Goal: Task Accomplishment & Management: Use online tool/utility

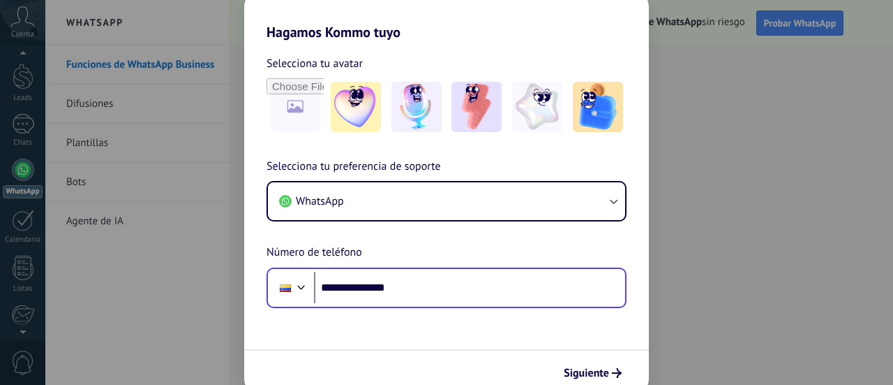
type input "**********"
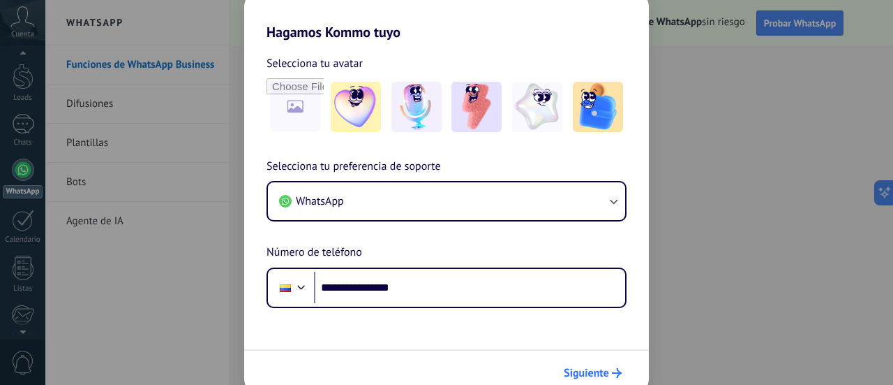
click at [583, 371] on span "Siguiente" at bounding box center [586, 373] width 45 height 10
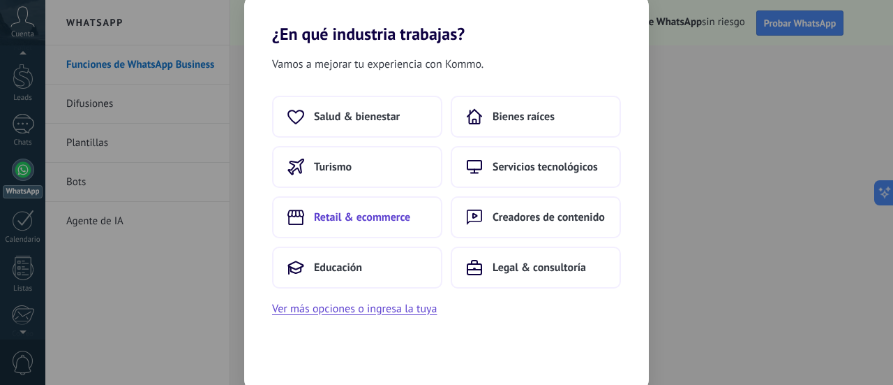
click at [382, 216] on span "Retail & ecommerce" at bounding box center [362, 217] width 96 height 14
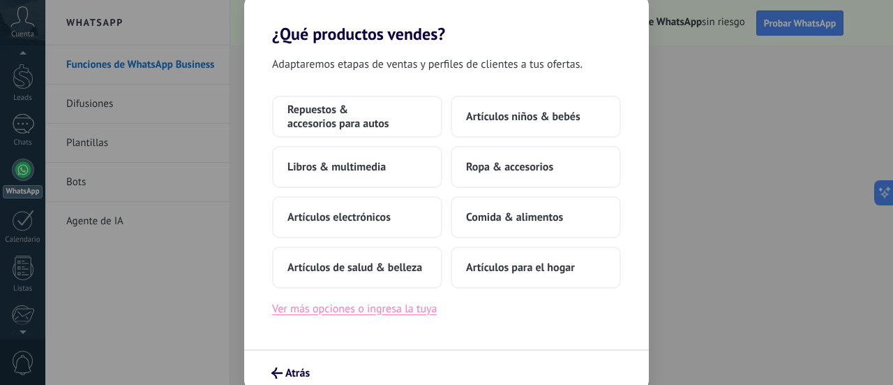
click at [415, 304] on button "Ver más opciones o ingresa la tuya" at bounding box center [354, 308] width 165 height 18
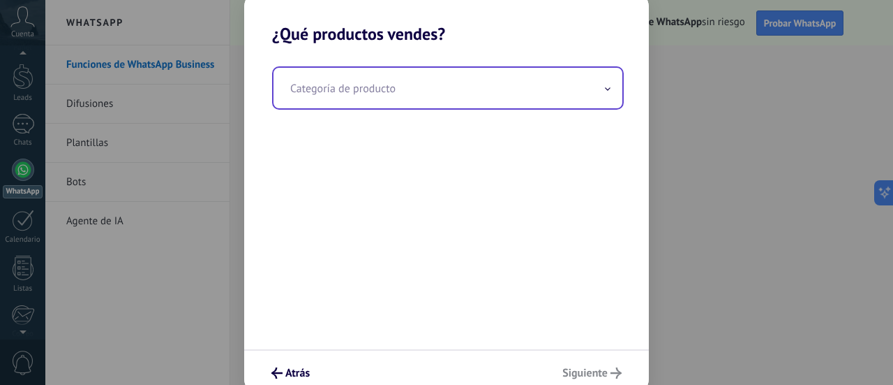
click at [362, 93] on input "text" at bounding box center [448, 88] width 349 height 40
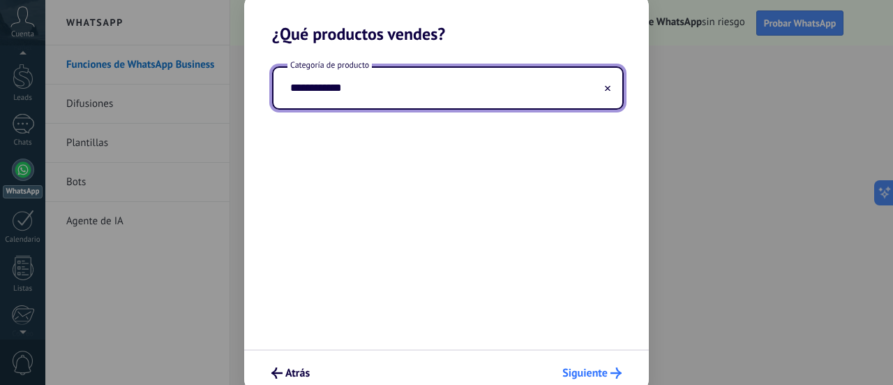
type input "**********"
click at [603, 373] on span "Siguiente" at bounding box center [585, 373] width 45 height 10
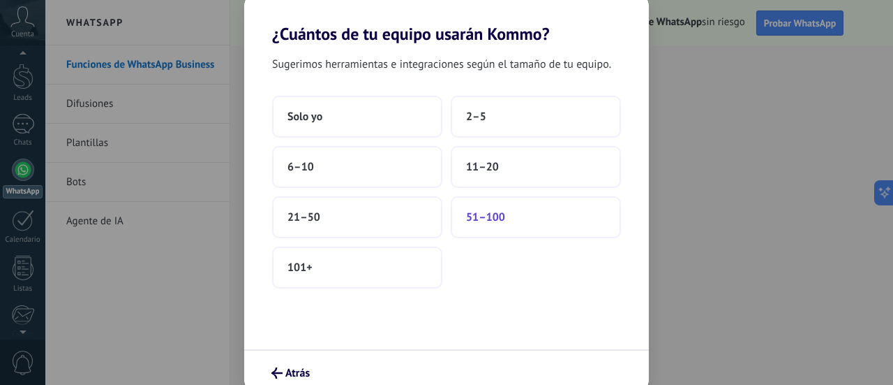
click at [503, 219] on span "51–100" at bounding box center [485, 217] width 39 height 14
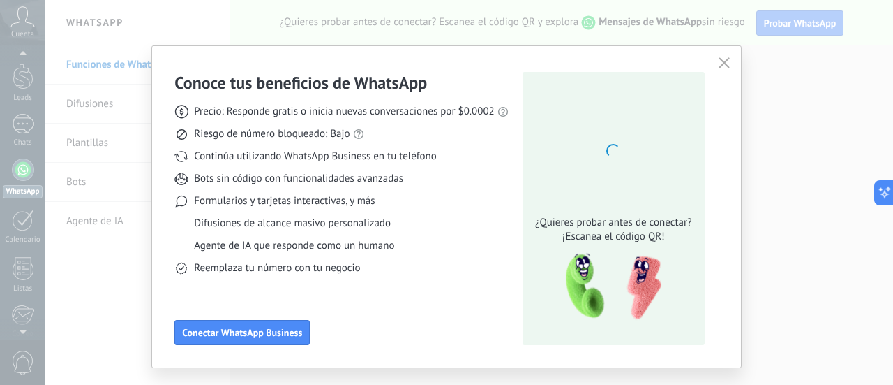
scroll to position [28, 0]
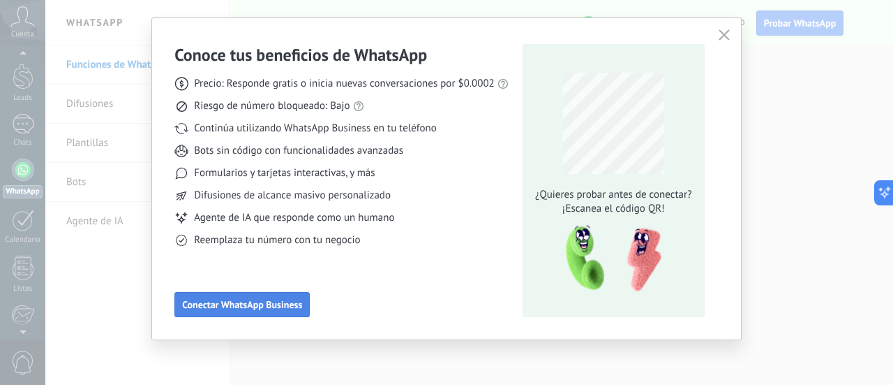
click at [284, 304] on span "Conectar WhatsApp Business" at bounding box center [242, 304] width 120 height 10
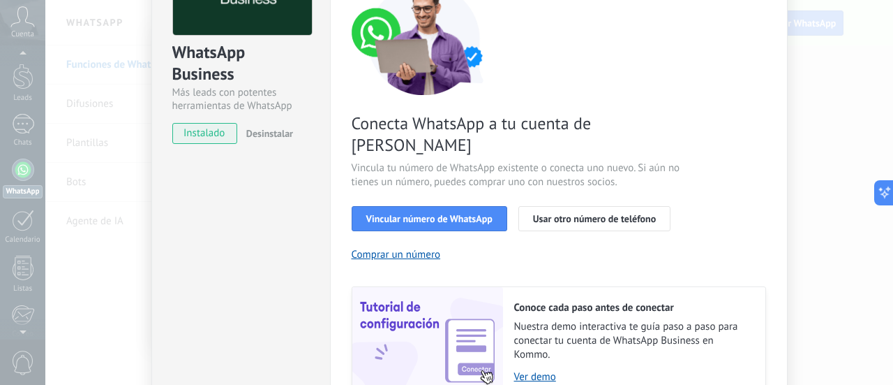
scroll to position [140, 0]
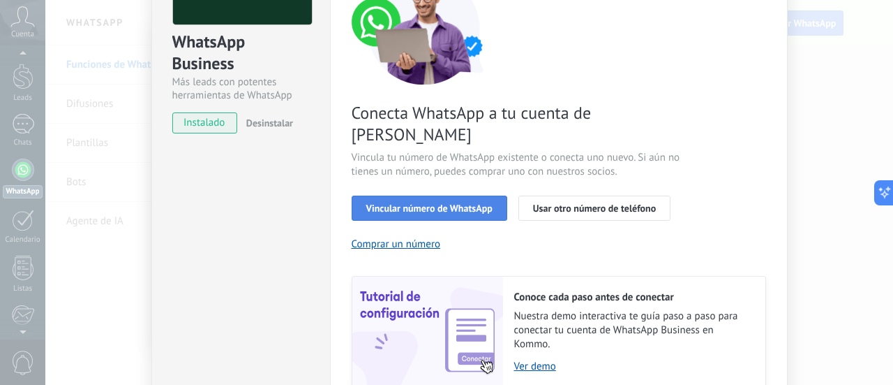
click at [442, 203] on span "Vincular número de WhatsApp" at bounding box center [429, 208] width 126 height 10
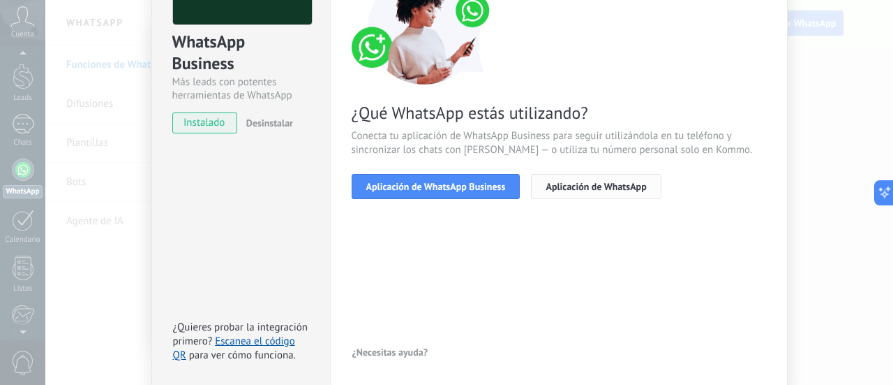
click at [557, 184] on span "Aplicación de WhatsApp" at bounding box center [596, 186] width 100 height 10
